Goal: Task Accomplishment & Management: Use online tool/utility

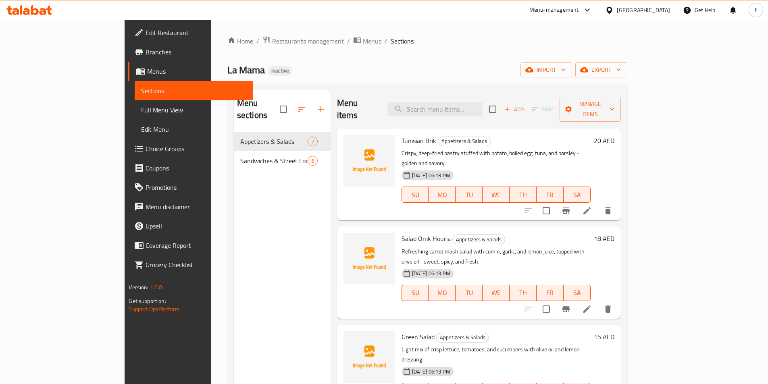
click at [141, 115] on span "Full Menu View" at bounding box center [193, 110] width 105 height 10
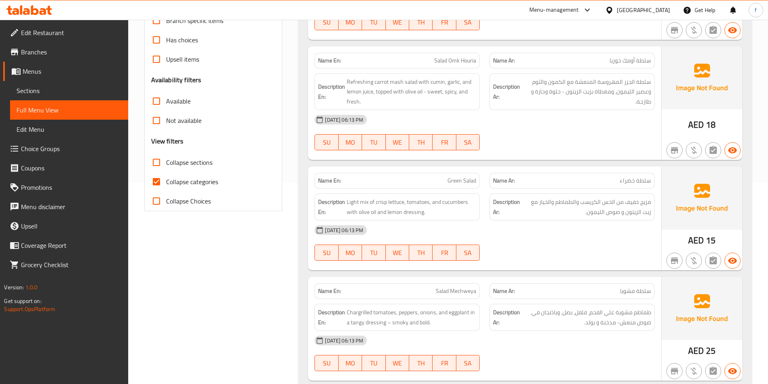
scroll to position [242, 0]
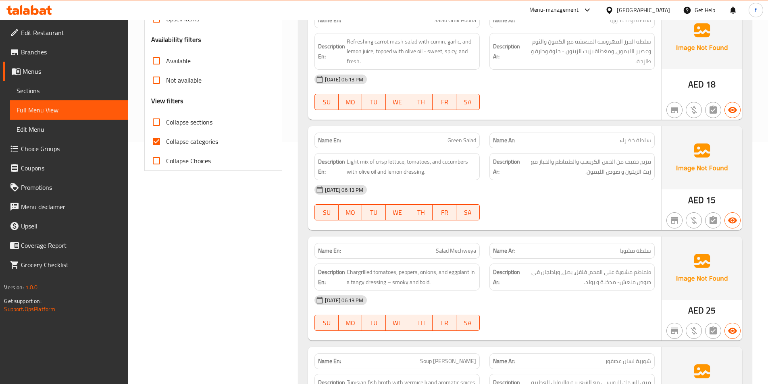
click at [191, 141] on span "Collapse categories" at bounding box center [192, 142] width 52 height 10
click at [166, 141] on input "Collapse categories" at bounding box center [156, 141] width 19 height 19
checkbox input "false"
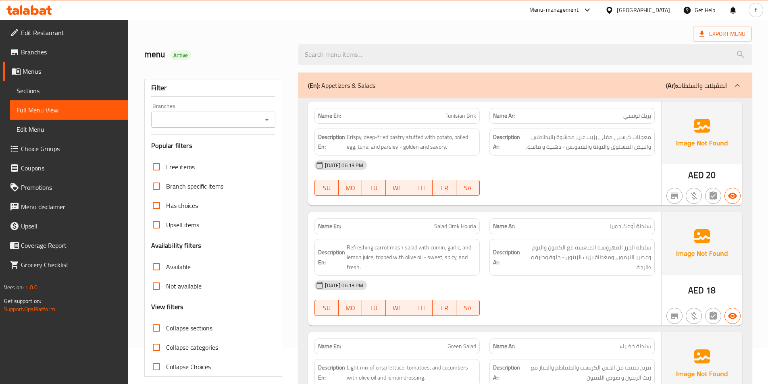
scroll to position [0, 0]
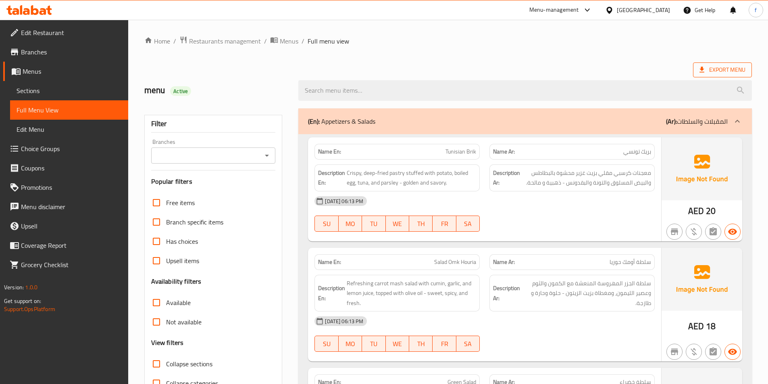
click at [710, 72] on span "Export Menu" at bounding box center [722, 70] width 46 height 10
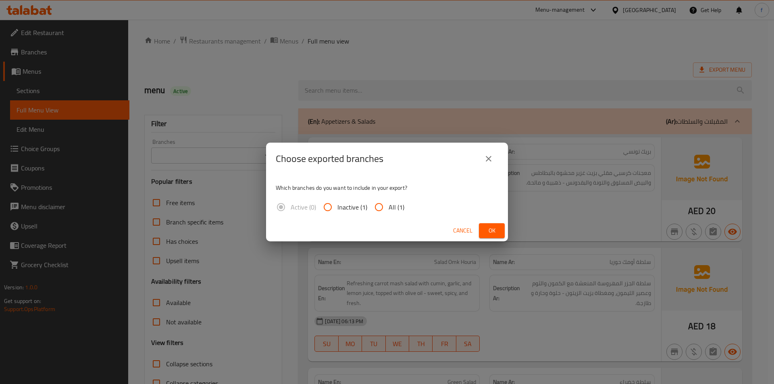
click at [384, 211] on input "All (1)" at bounding box center [378, 206] width 19 height 19
radio input "true"
click at [509, 235] on div "Choose exported branches Which branches do you want to include in your export? …" at bounding box center [387, 192] width 774 height 384
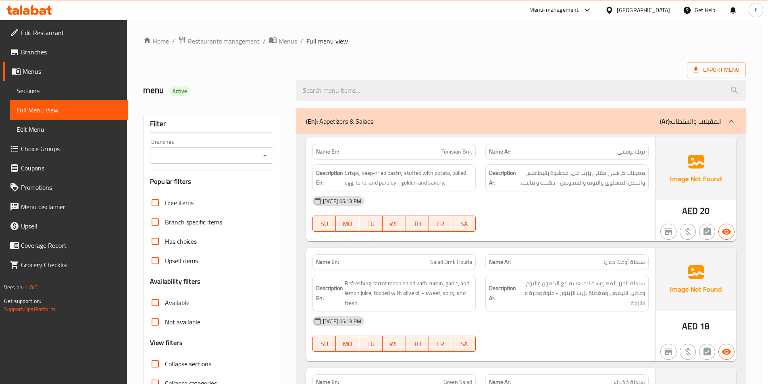
click at [492, 233] on div at bounding box center [566, 232] width 173 height 10
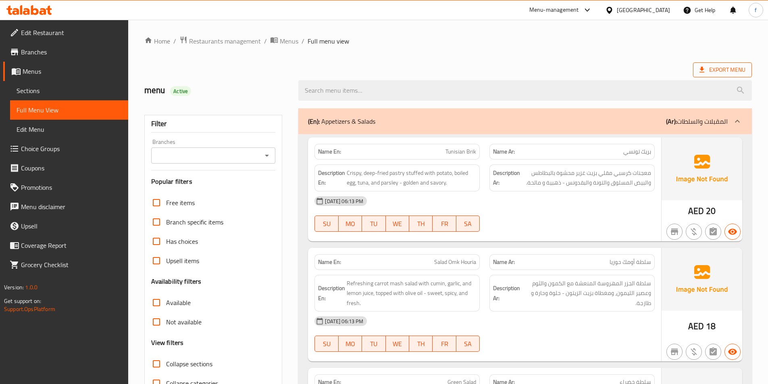
click at [711, 73] on span "Export Menu" at bounding box center [722, 70] width 46 height 10
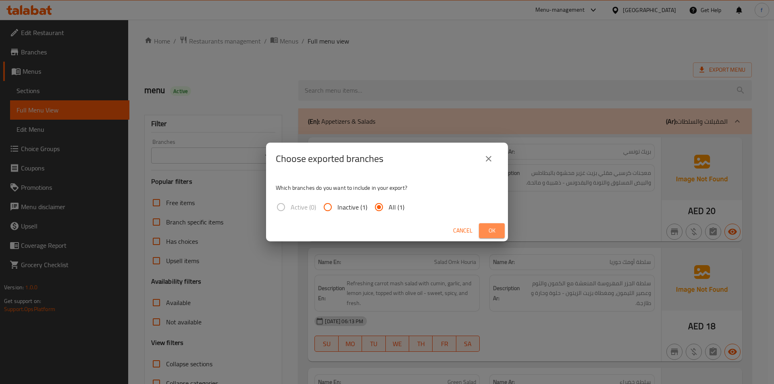
click at [483, 227] on button "Ok" at bounding box center [492, 230] width 26 height 15
